Goal: Navigation & Orientation: Find specific page/section

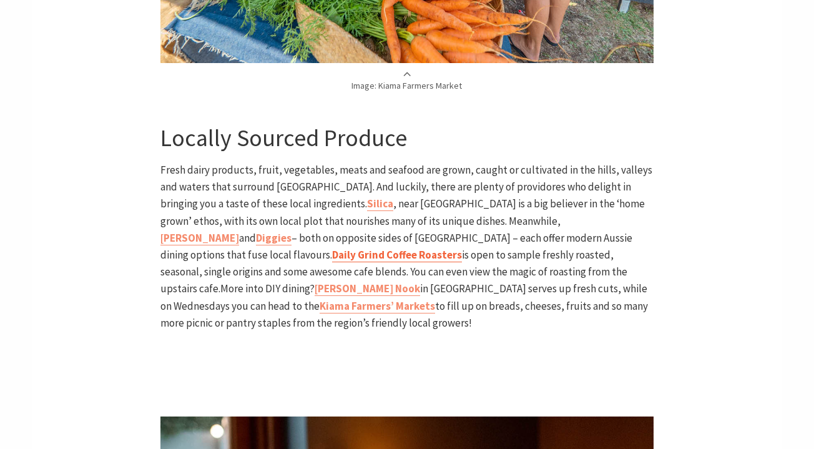
scroll to position [1608, 0]
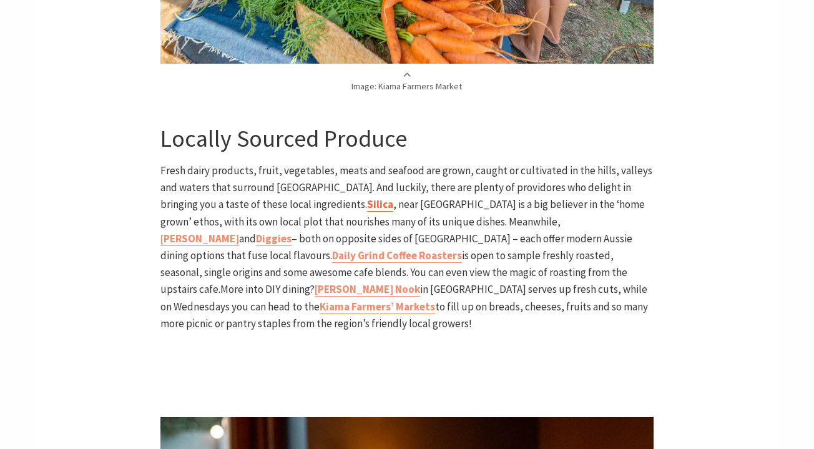
click at [367, 197] on b "Silica" at bounding box center [380, 204] width 26 height 14
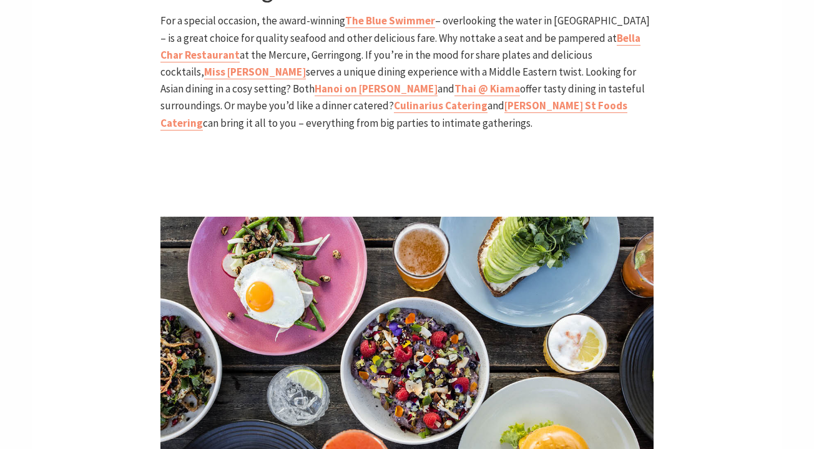
scroll to position [2427, 0]
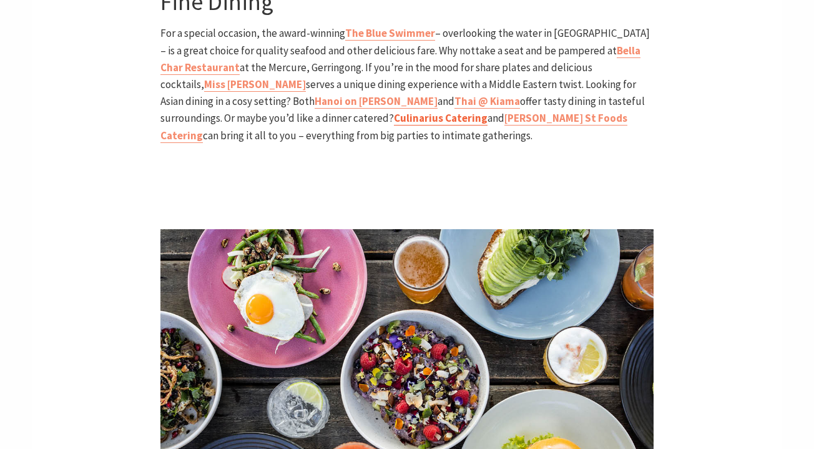
click at [394, 111] on b "Culinarius Catering" at bounding box center [441, 118] width 94 height 14
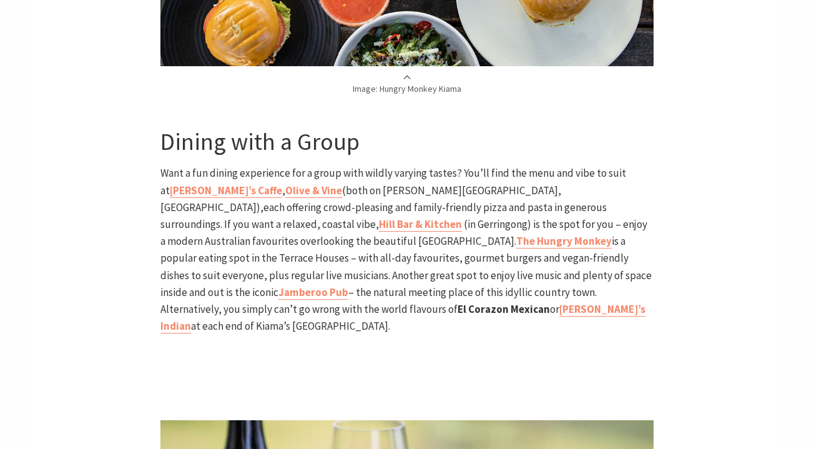
scroll to position [2919, 0]
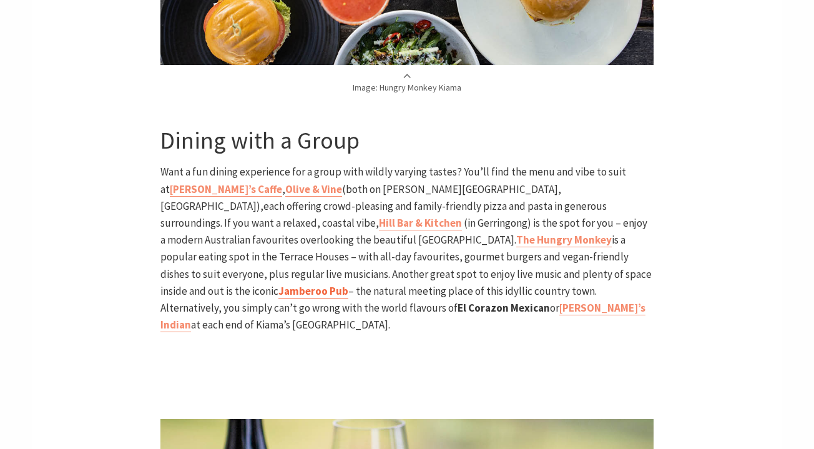
click at [318, 284] on b "Jamberoo Pub" at bounding box center [313, 291] width 70 height 14
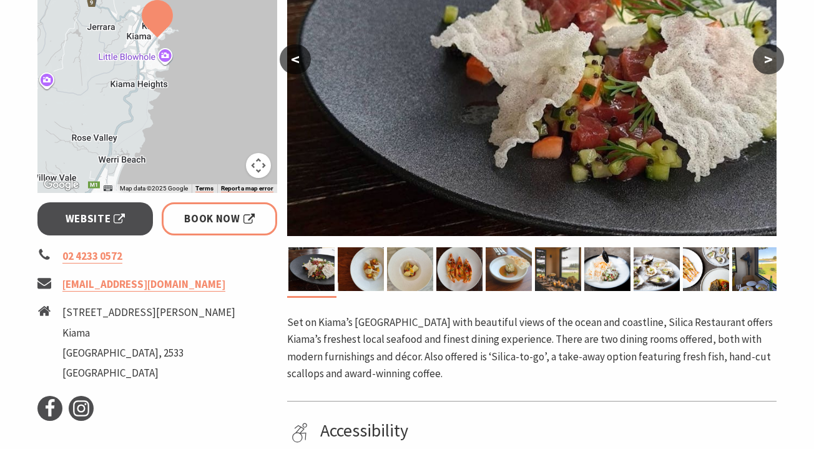
scroll to position [323, 0]
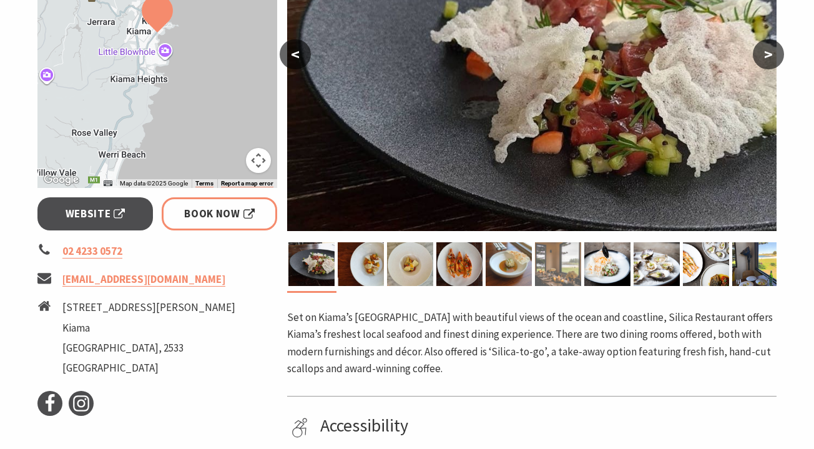
click at [556, 261] on img at bounding box center [558, 264] width 46 height 44
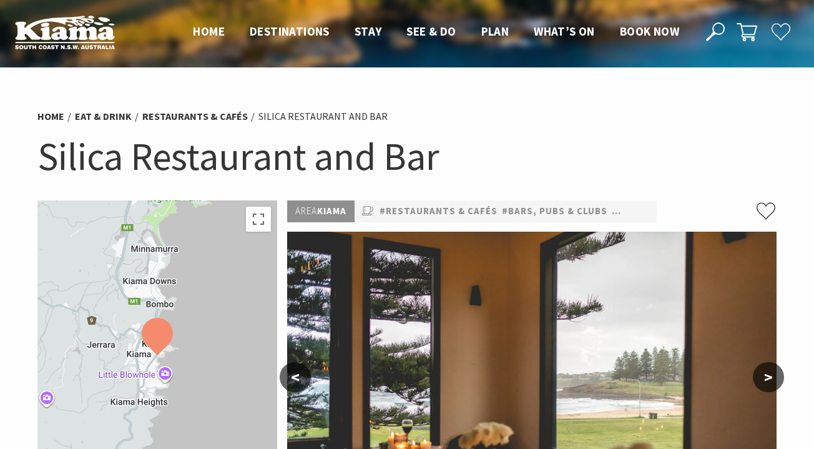
scroll to position [0, 0]
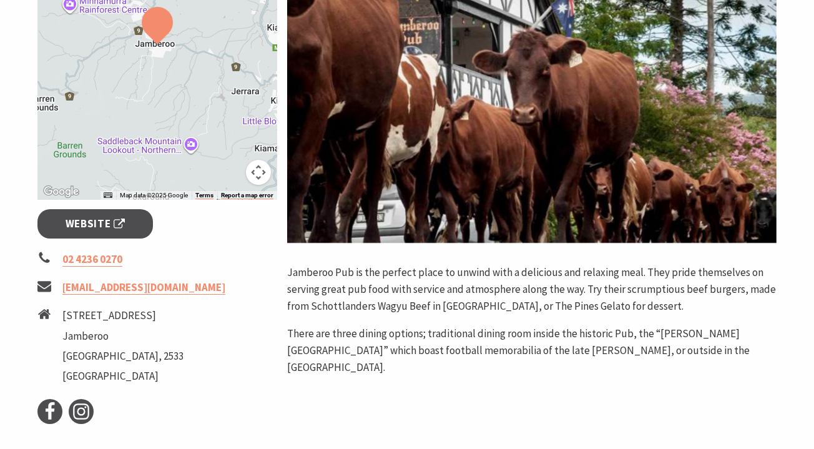
scroll to position [254, 0]
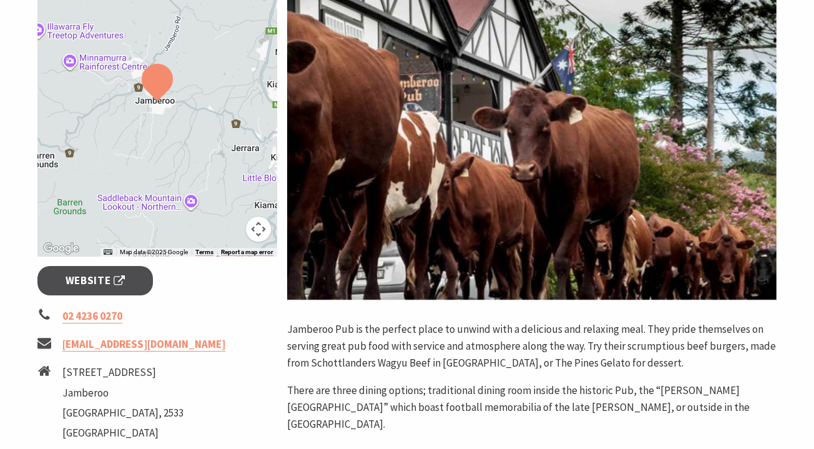
click at [707, 187] on img at bounding box center [531, 139] width 489 height 322
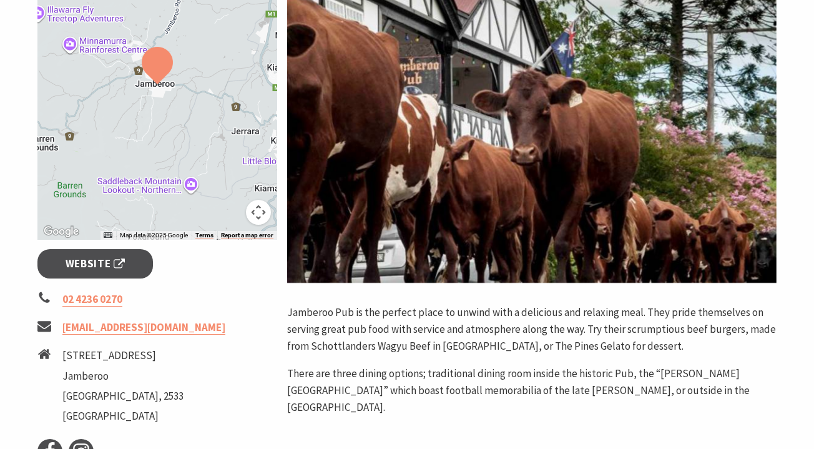
scroll to position [248, 0]
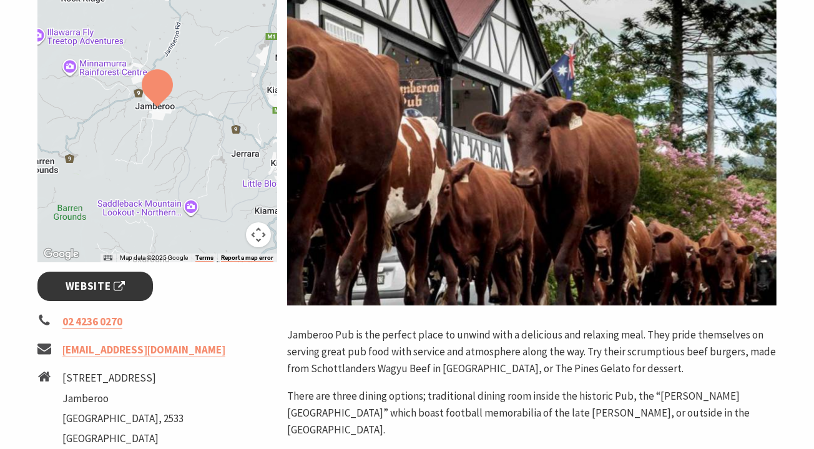
click at [134, 290] on link "Website" at bounding box center [94, 286] width 115 height 29
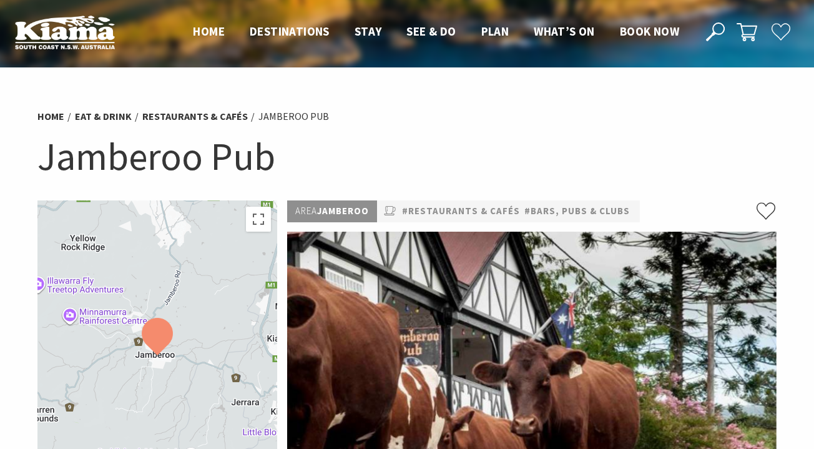
scroll to position [0, 0]
